Goal: Task Accomplishment & Management: Use online tool/utility

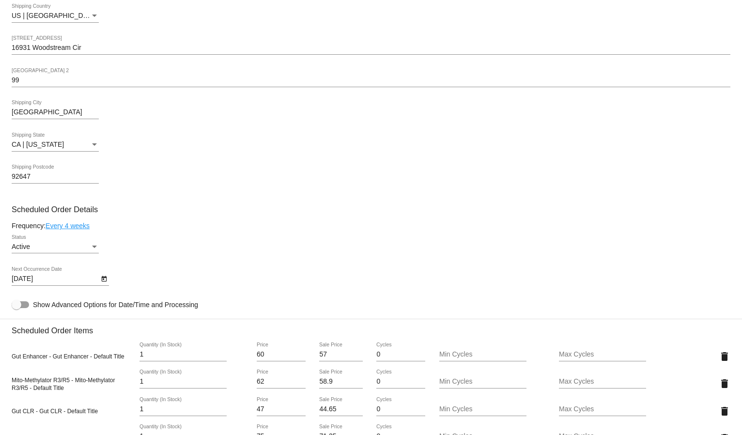
scroll to position [377, 0]
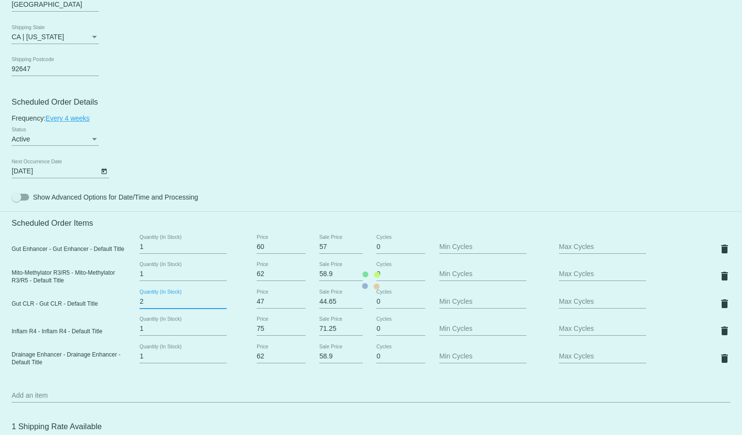
click at [223, 298] on input "2" at bounding box center [183, 302] width 87 height 8
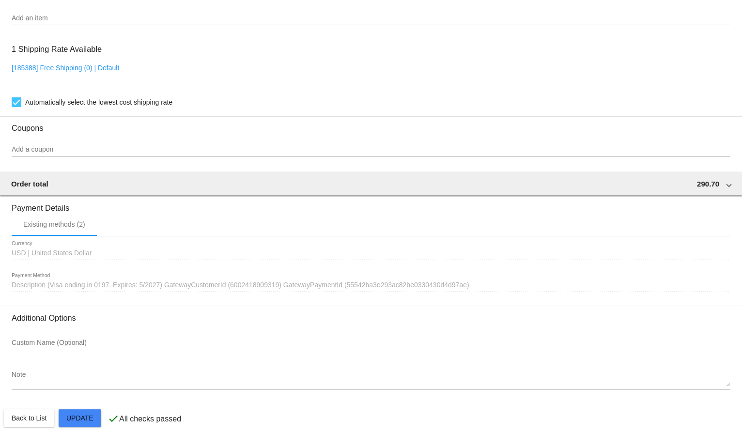
scroll to position [756, 0]
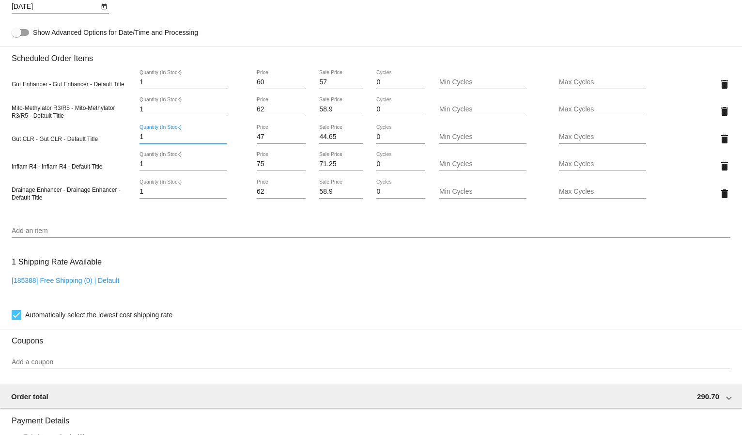
scroll to position [541, 0]
click at [218, 134] on input "1" at bounding box center [183, 138] width 87 height 8
type input "2"
click at [221, 134] on input "2" at bounding box center [183, 138] width 87 height 8
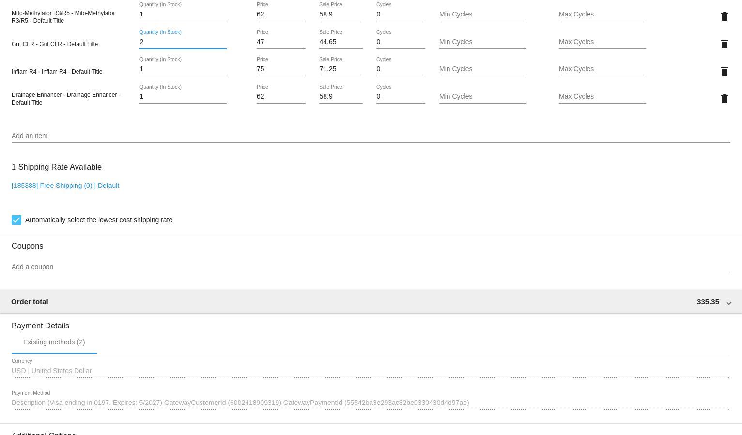
scroll to position [756, 0]
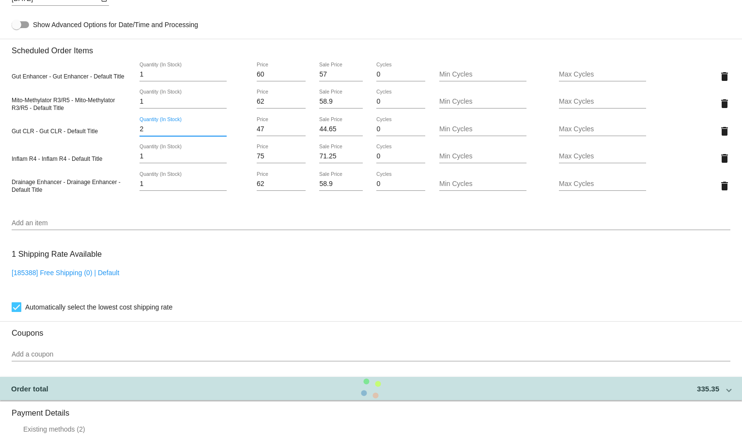
scroll to position [541, 0]
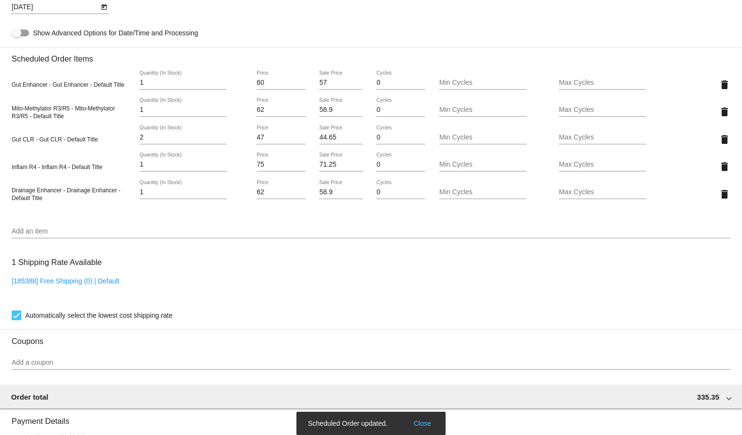
click at [180, 204] on div "1 Quantity (In Stock)" at bounding box center [183, 194] width 87 height 28
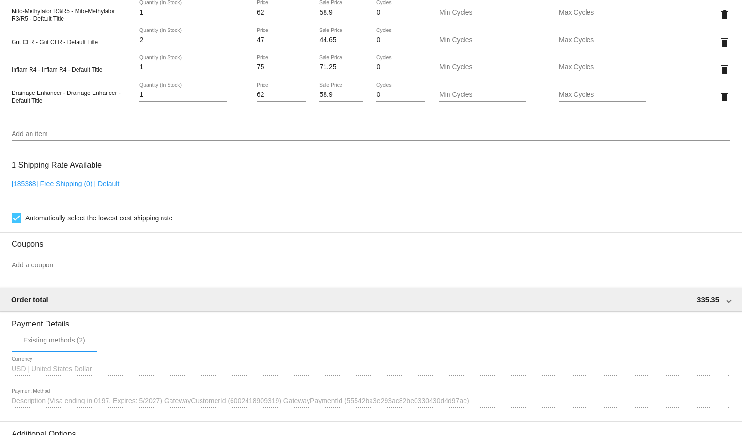
scroll to position [756, 0]
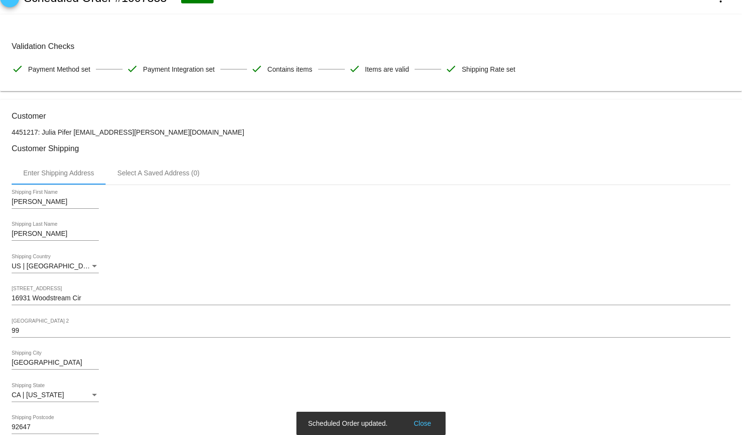
scroll to position [0, 0]
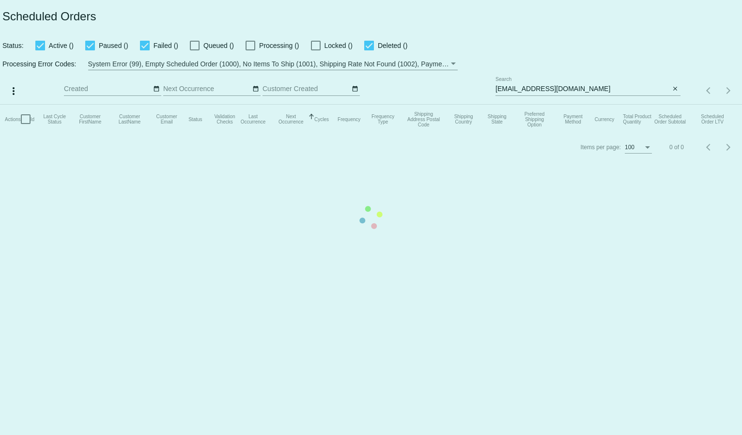
click at [511, 105] on mat-table "Actions Id Last Cycle Status Customer FirstName Customer LastName Customer Emai…" at bounding box center [371, 119] width 742 height 29
click at [510, 88] on input "[EMAIL_ADDRESS][DOMAIN_NAME]" at bounding box center [583, 89] width 175 height 8
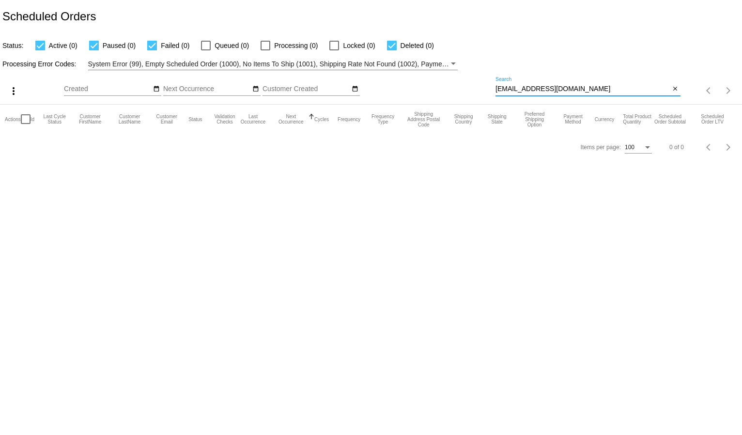
click at [510, 88] on input "[EMAIL_ADDRESS][DOMAIN_NAME]" at bounding box center [583, 89] width 175 height 8
paste input "[PERSON_NAME][EMAIL_ADDRESS][PERSON_NAME]"
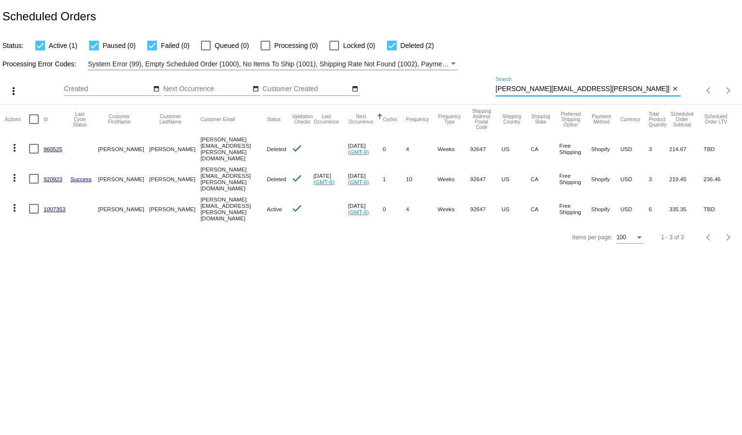
type input "[PERSON_NAME][EMAIL_ADDRESS][PERSON_NAME][DOMAIN_NAME]"
click at [56, 200] on mat-cell "1007353" at bounding box center [57, 209] width 27 height 30
click at [56, 206] on link "1007353" at bounding box center [55, 209] width 22 height 6
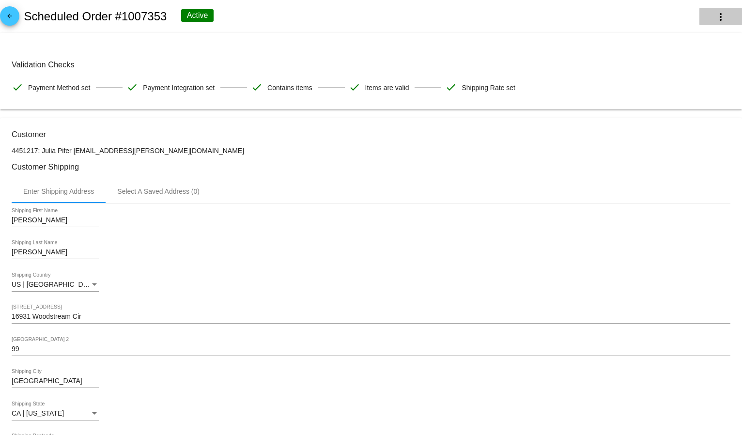
click at [704, 12] on button "more_vert" at bounding box center [721, 16] width 43 height 17
click at [290, 254] on div at bounding box center [371, 217] width 742 height 435
click at [705, 18] on button "more_vert" at bounding box center [721, 16] width 43 height 17
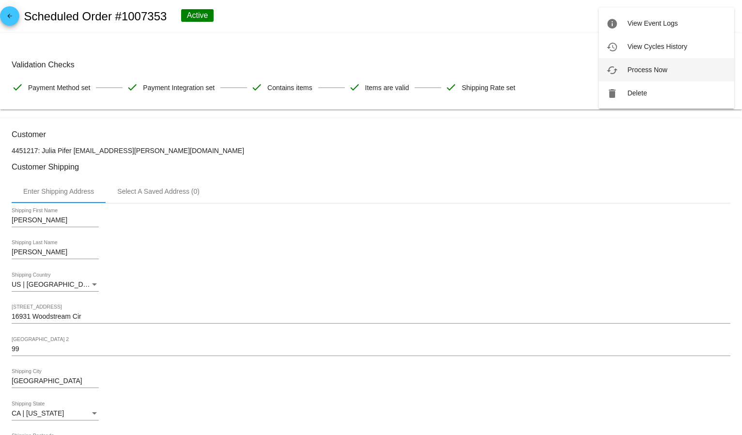
click at [687, 75] on button "cached Process Now" at bounding box center [667, 69] width 136 height 23
